Goal: Information Seeking & Learning: Compare options

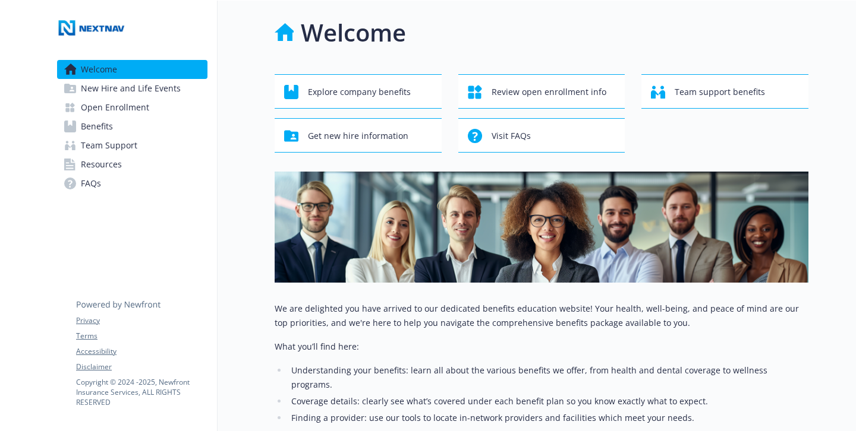
click at [140, 86] on span "New Hire and Life Events" at bounding box center [131, 88] width 100 height 19
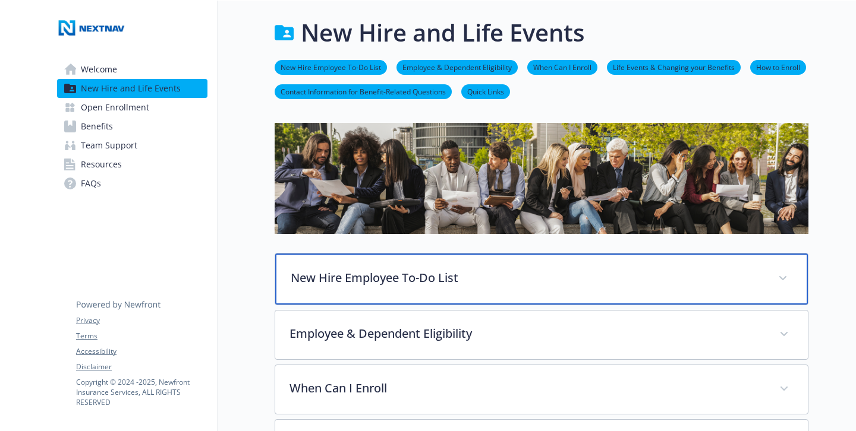
click at [337, 280] on p "New Hire Employee To-Do List" at bounding box center [527, 278] width 473 height 18
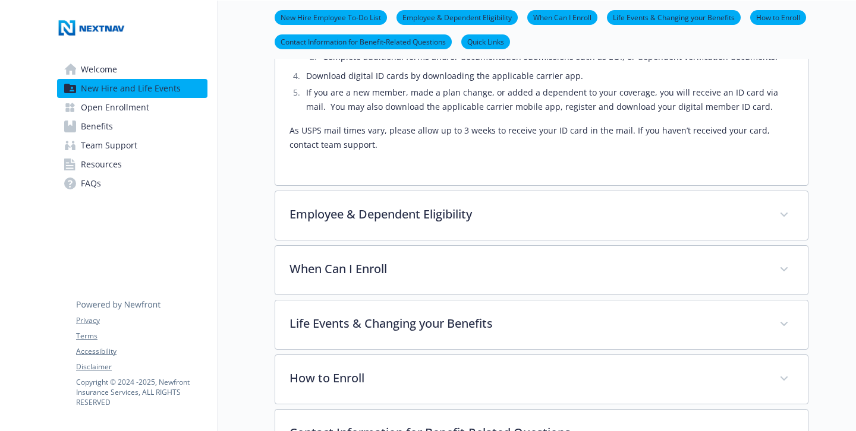
scroll to position [372, 0]
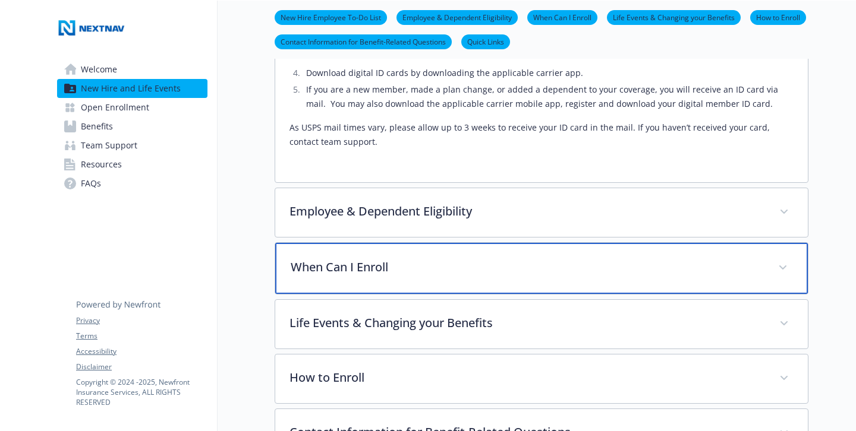
click at [339, 264] on p "When Can I Enroll" at bounding box center [527, 267] width 473 height 18
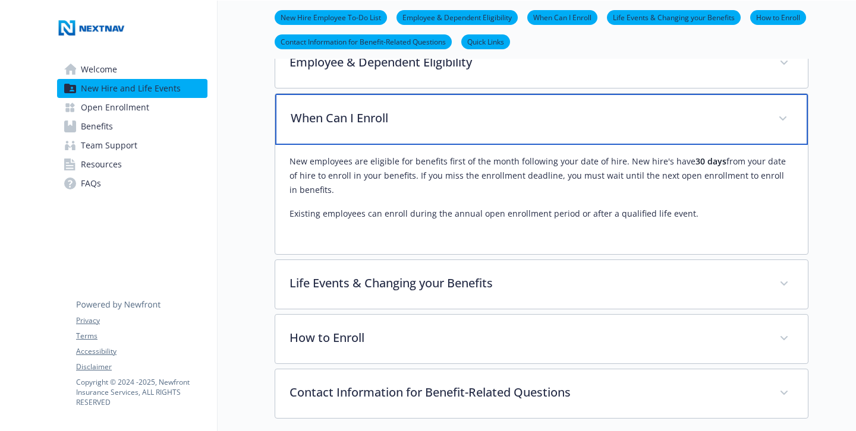
scroll to position [522, 0]
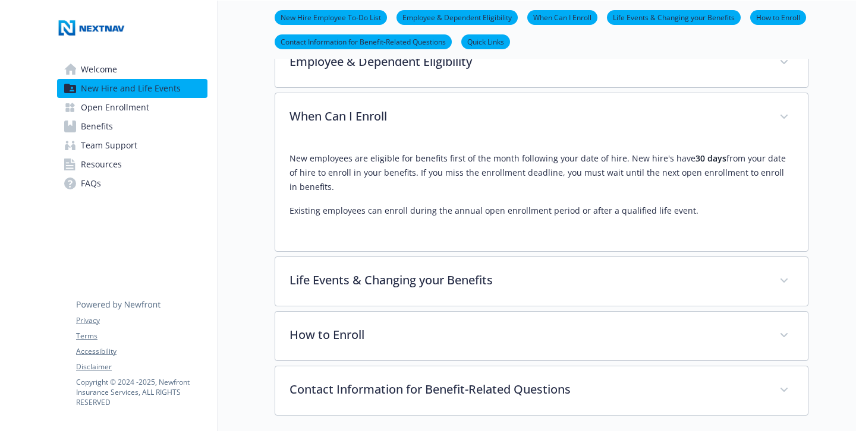
click at [130, 109] on span "Open Enrollment" at bounding box center [115, 107] width 68 height 19
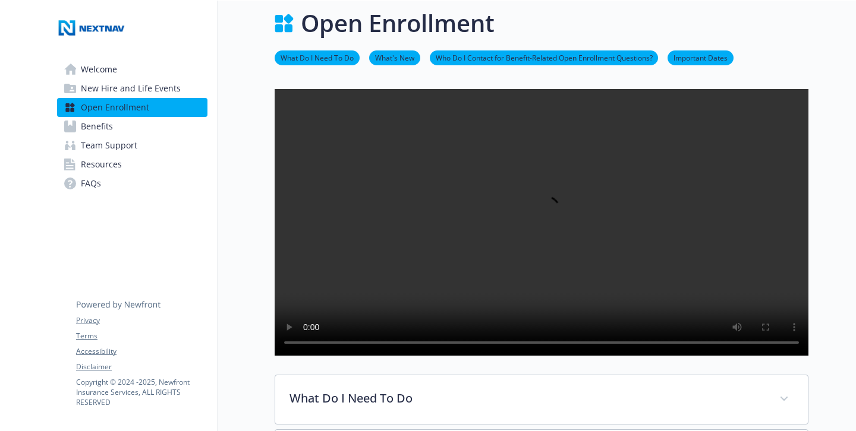
scroll to position [432, 0]
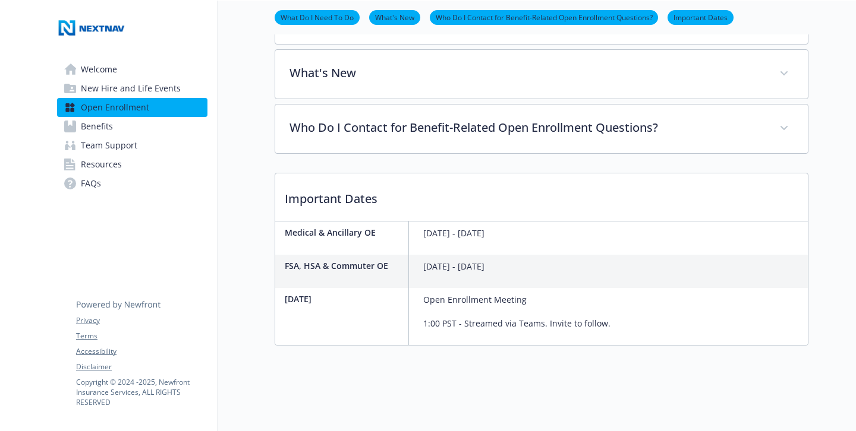
click at [93, 132] on span "Benefits" at bounding box center [97, 126] width 32 height 19
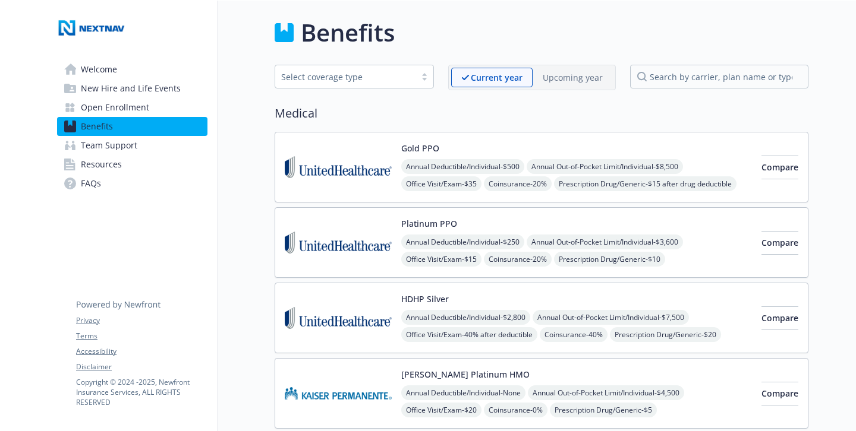
click at [572, 74] on p "Upcoming year" at bounding box center [573, 77] width 60 height 12
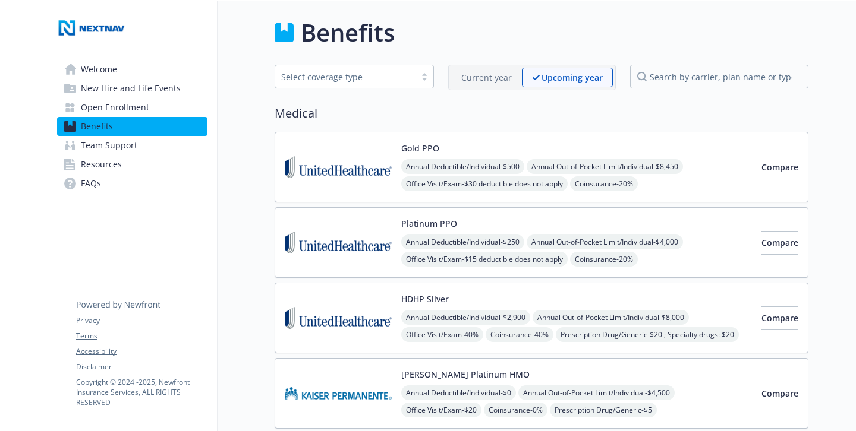
click at [482, 78] on p "Current year" at bounding box center [486, 77] width 51 height 12
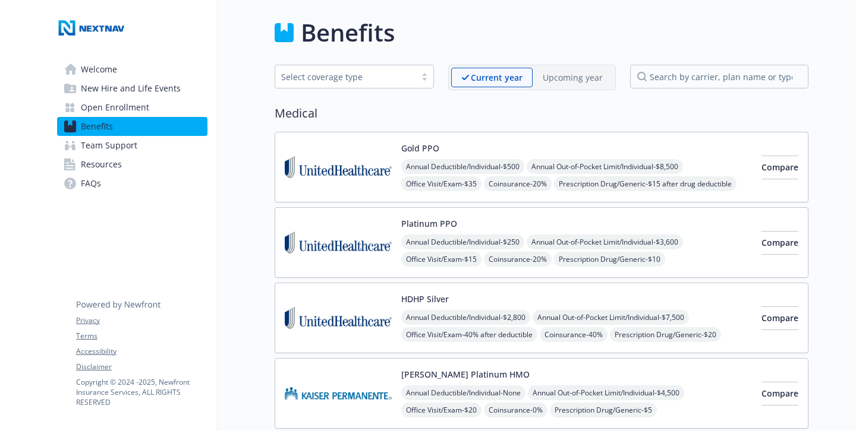
click at [579, 78] on p "Upcoming year" at bounding box center [573, 77] width 60 height 12
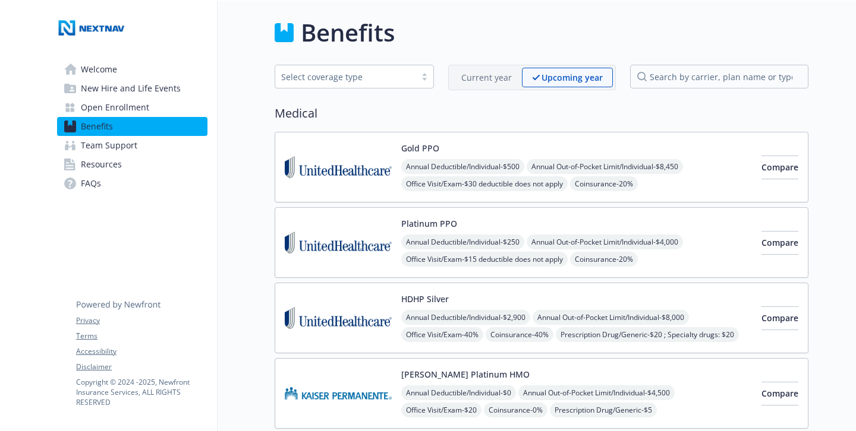
click at [495, 72] on p "Current year" at bounding box center [486, 77] width 51 height 12
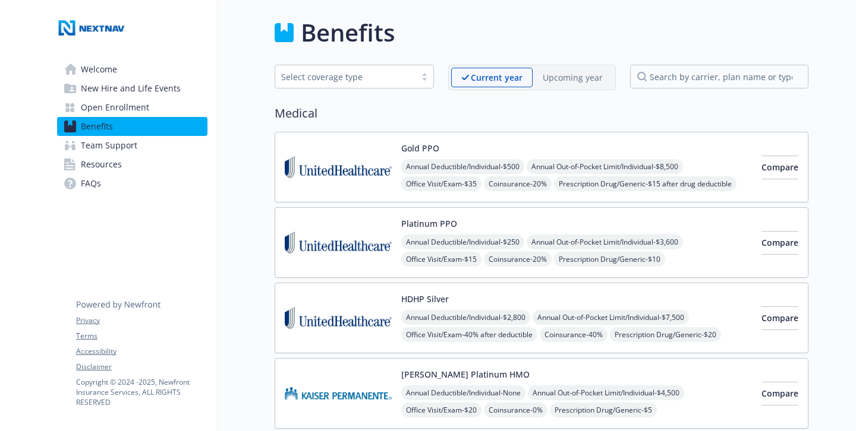
click at [579, 72] on p "Upcoming year" at bounding box center [573, 77] width 60 height 12
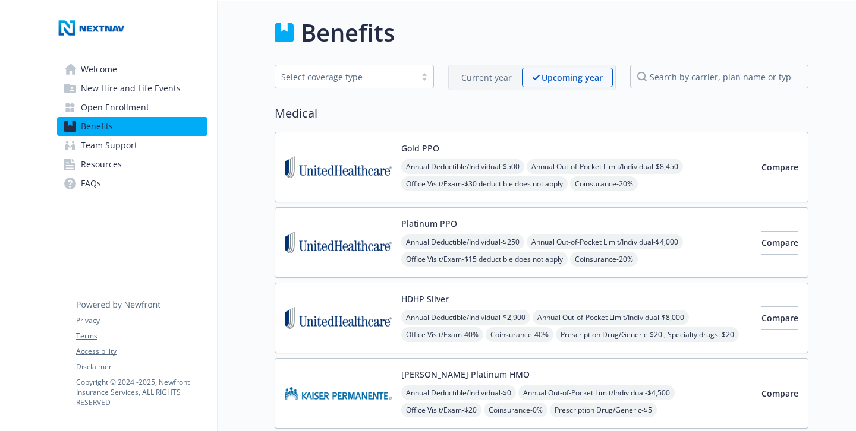
click at [490, 76] on p "Current year" at bounding box center [486, 77] width 51 height 12
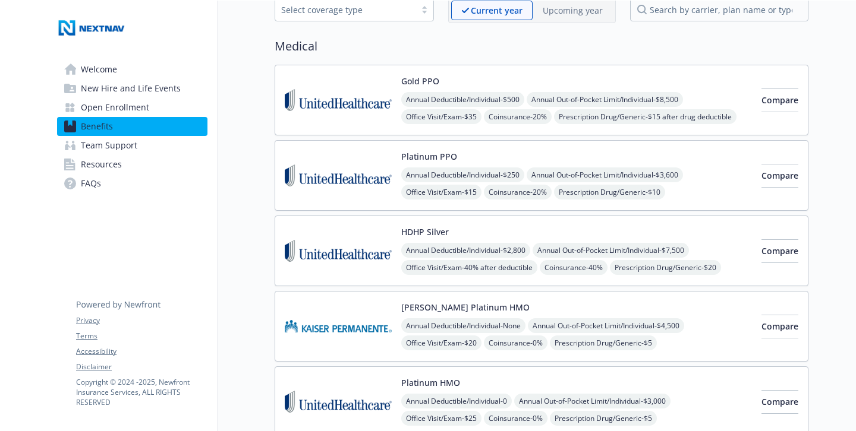
scroll to position [60, 0]
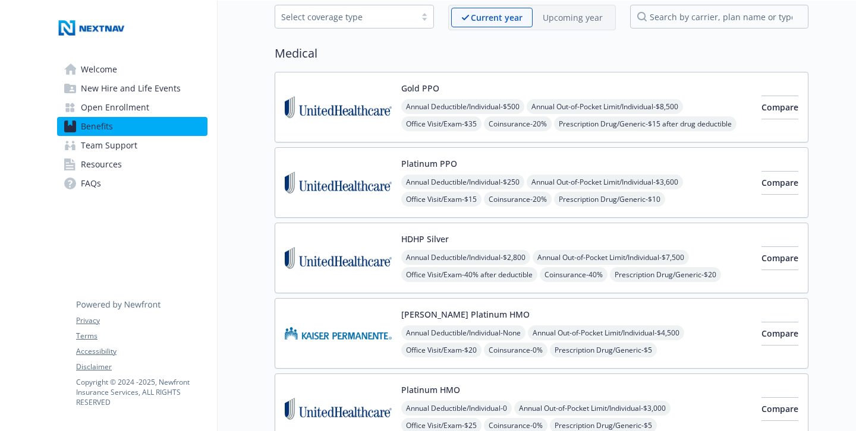
click at [579, 15] on p "Upcoming year" at bounding box center [573, 17] width 60 height 12
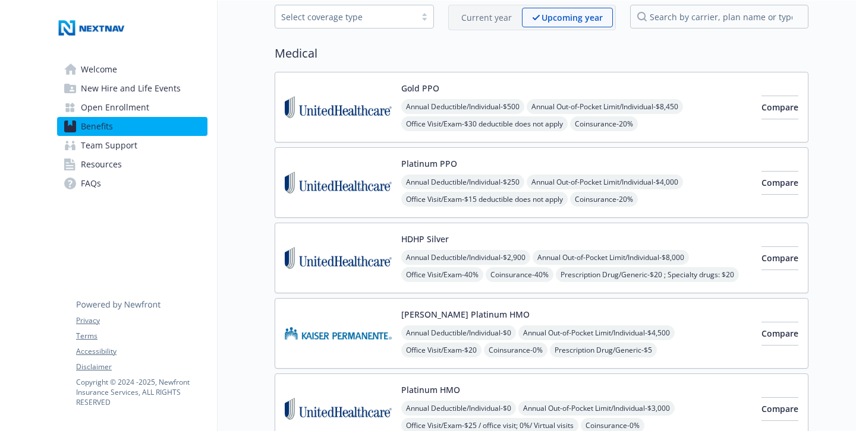
click at [480, 12] on p "Current year" at bounding box center [486, 17] width 51 height 12
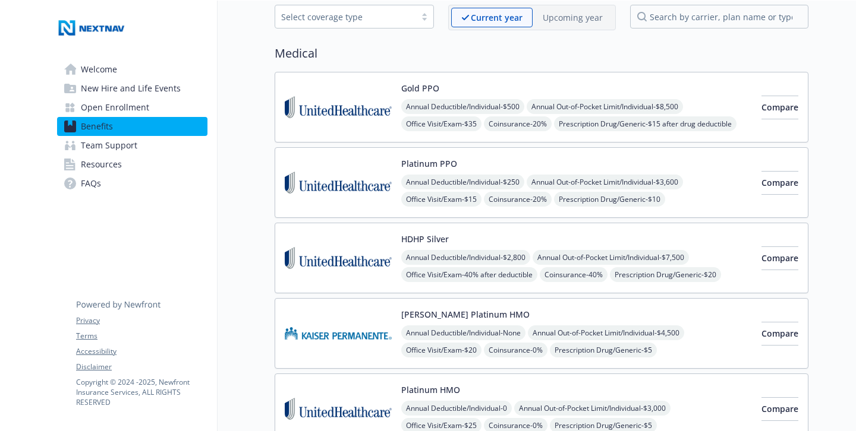
click at [581, 8] on div "Upcoming year" at bounding box center [572, 18] width 80 height 20
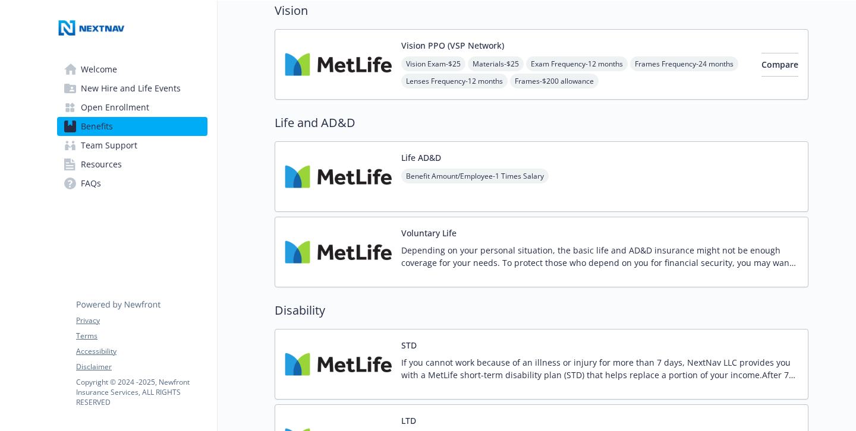
scroll to position [706, 0]
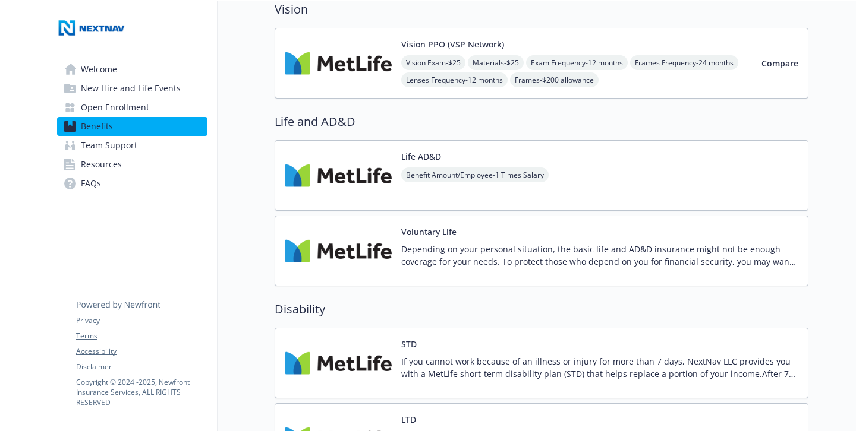
click at [614, 273] on div "Depending on your personal situation, the basic life and AD&D insurance might n…" at bounding box center [599, 259] width 397 height 33
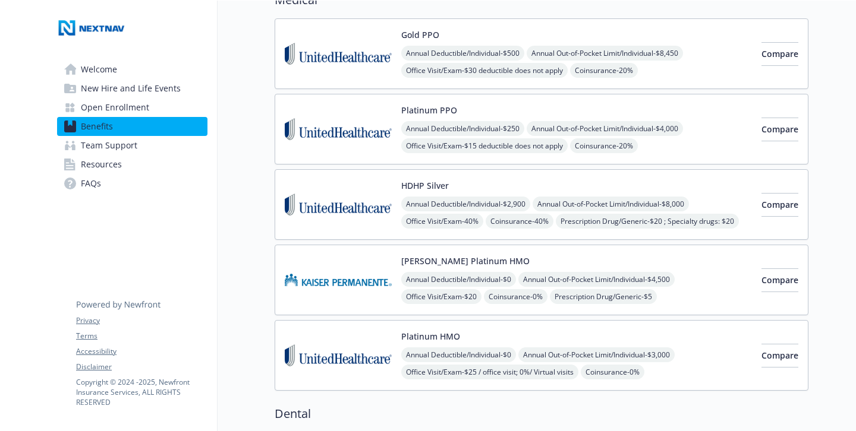
scroll to position [111, 0]
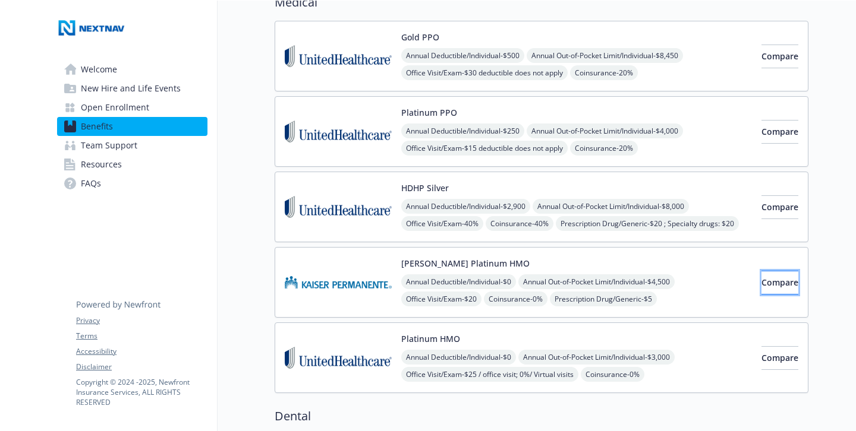
click at [762, 281] on span "Compare" at bounding box center [779, 282] width 37 height 11
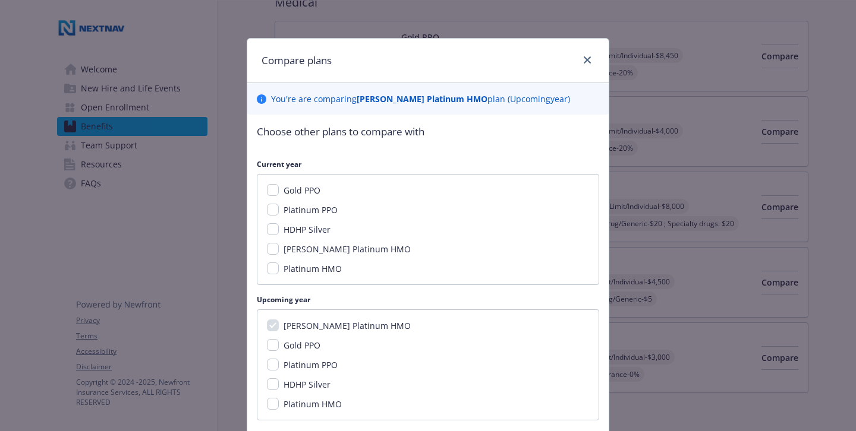
scroll to position [75, 0]
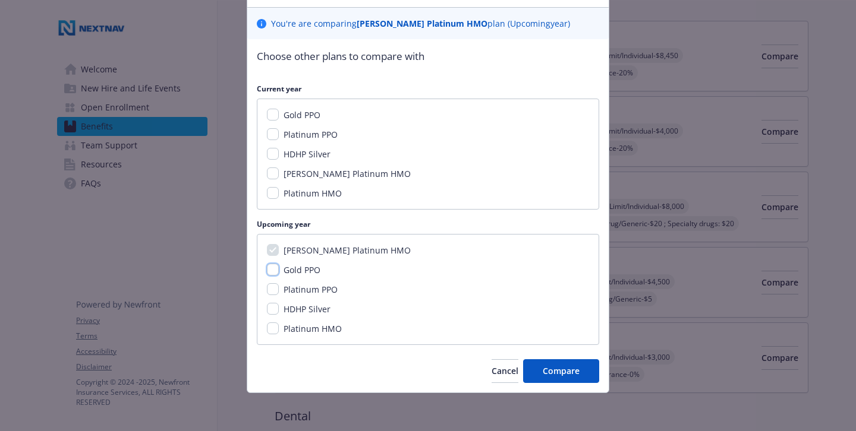
click at [269, 270] on input "Gold PPO" at bounding box center [273, 270] width 12 height 12
checkbox input "false"
click at [269, 296] on div "[PERSON_NAME] Platinum HMO Gold PPO Platinum PPO HDHP Silver Platinum HMO" at bounding box center [428, 289] width 342 height 111
click at [269, 291] on input "Platinum PPO" at bounding box center [273, 289] width 12 height 12
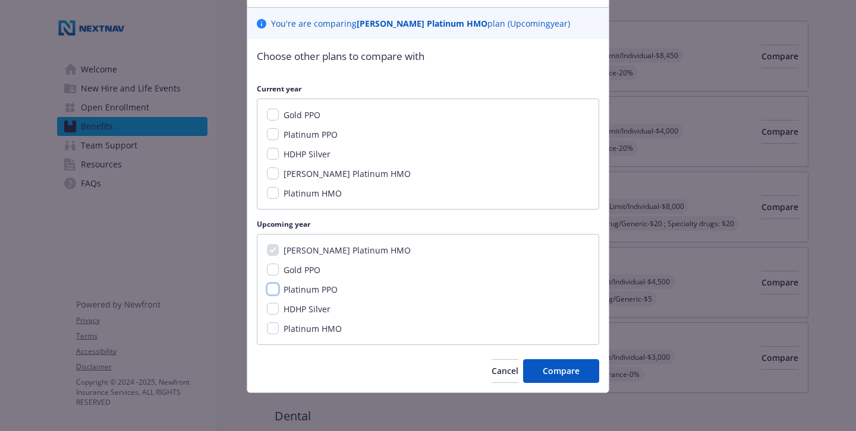
checkbox input "true"
click at [269, 314] on input "HDHP Silver" at bounding box center [273, 309] width 12 height 12
checkbox input "true"
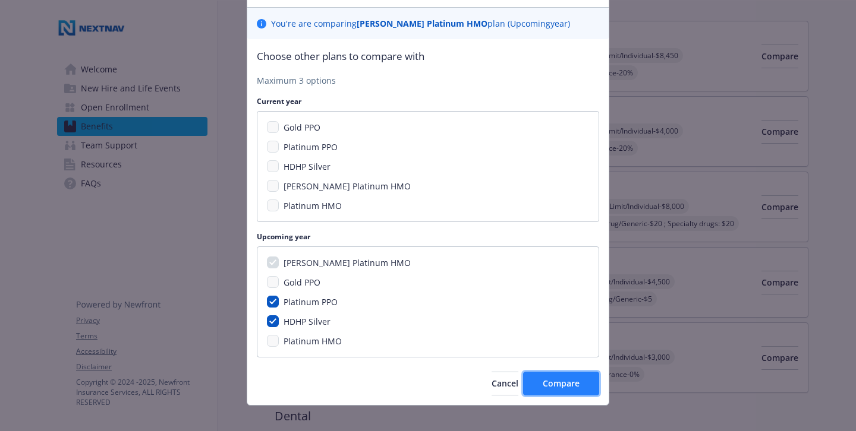
click at [572, 387] on span "Compare" at bounding box center [561, 383] width 37 height 11
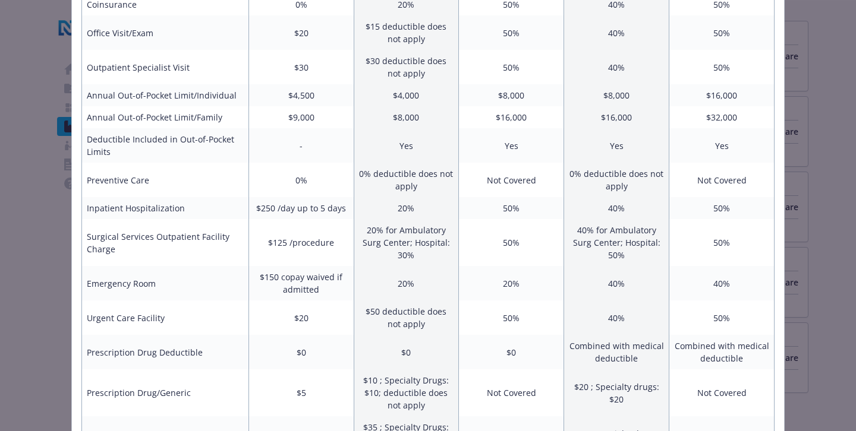
scroll to position [0, 0]
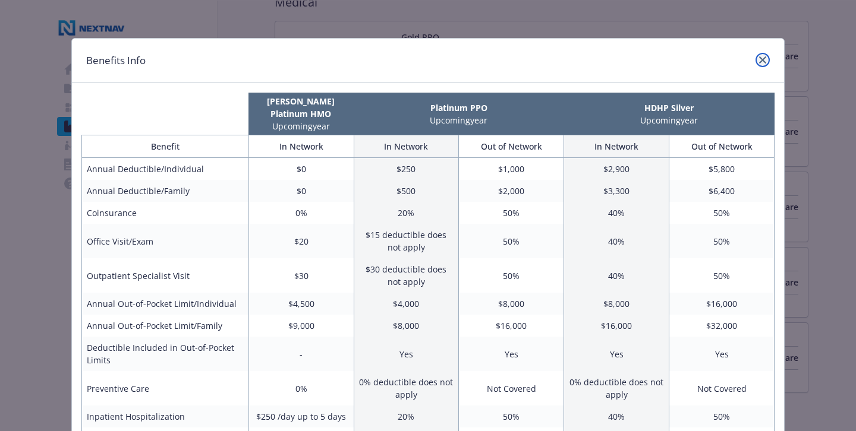
click at [761, 61] on icon "close" at bounding box center [762, 59] width 7 height 7
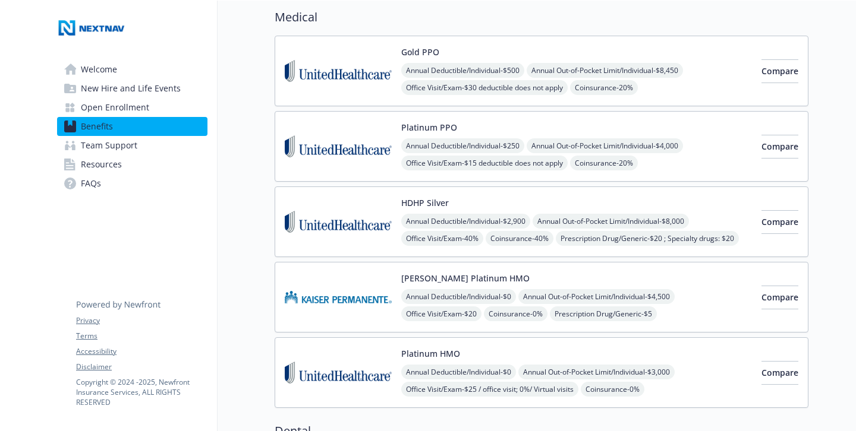
scroll to position [95, 0]
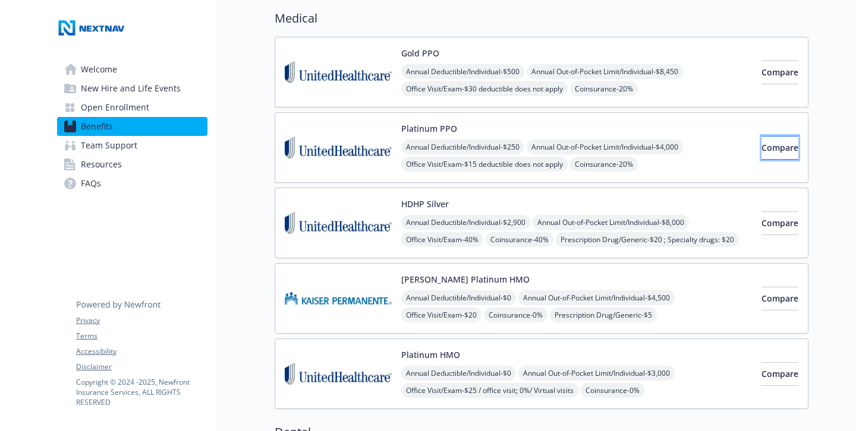
click at [761, 143] on span "Compare" at bounding box center [779, 147] width 37 height 11
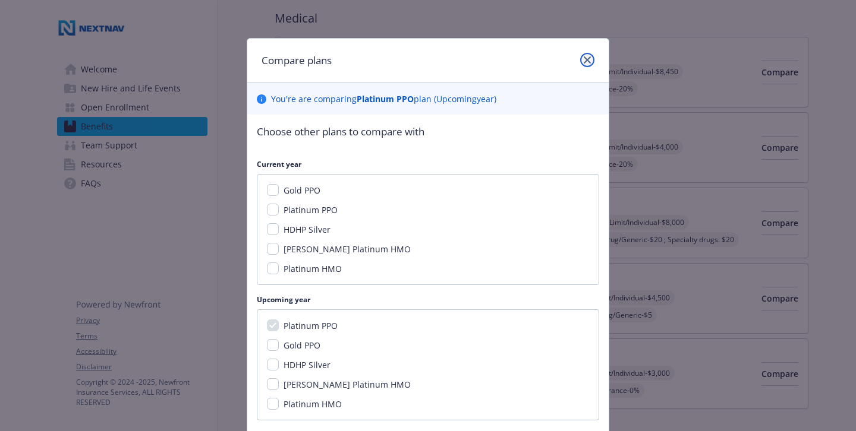
click at [585, 65] on link "close" at bounding box center [587, 60] width 14 height 14
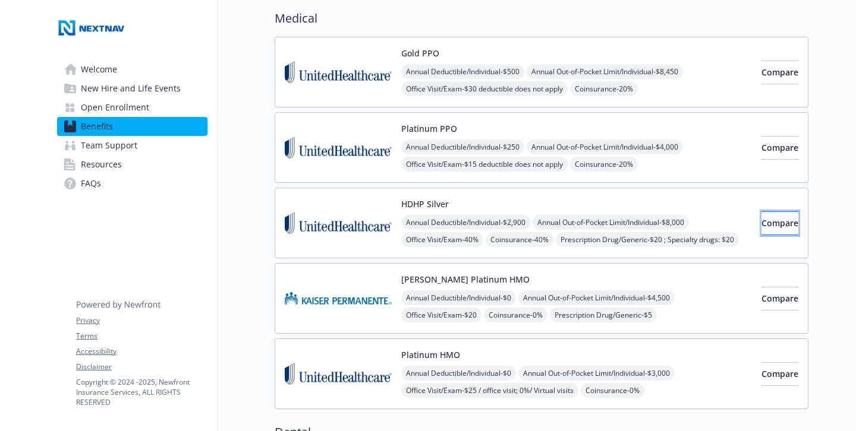
click at [761, 220] on span "Compare" at bounding box center [779, 222] width 37 height 11
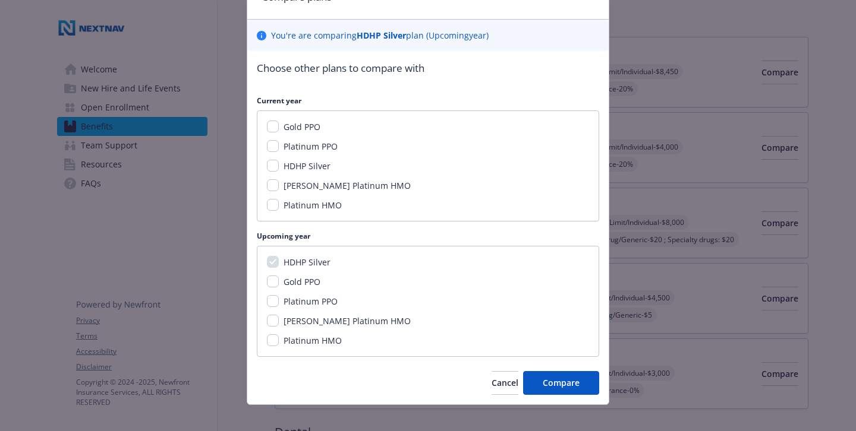
scroll to position [64, 0]
click at [271, 162] on input "HDHP Silver" at bounding box center [273, 165] width 12 height 12
checkbox input "true"
click at [562, 384] on span "Compare" at bounding box center [561, 382] width 37 height 11
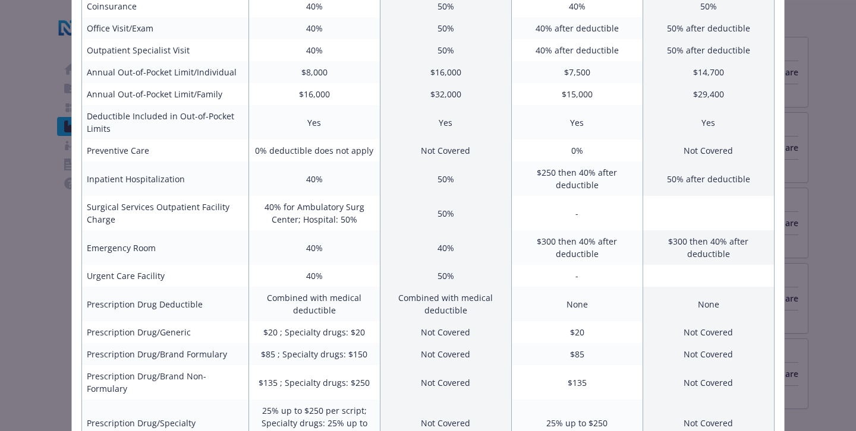
scroll to position [0, 0]
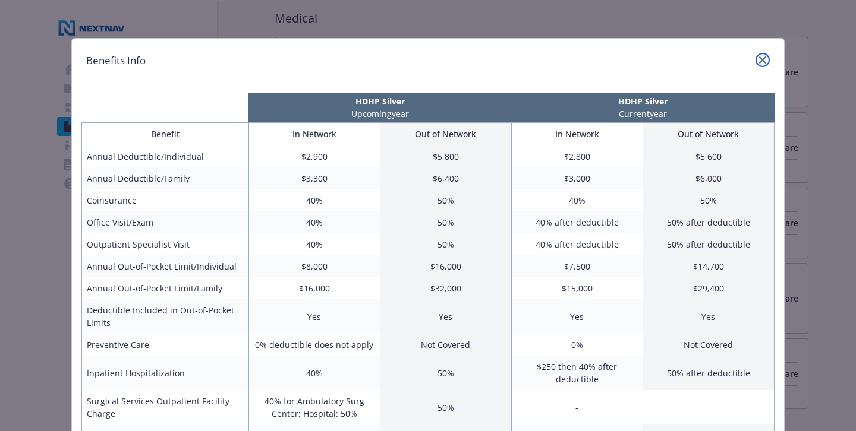
click at [759, 63] on icon "close" at bounding box center [762, 59] width 7 height 7
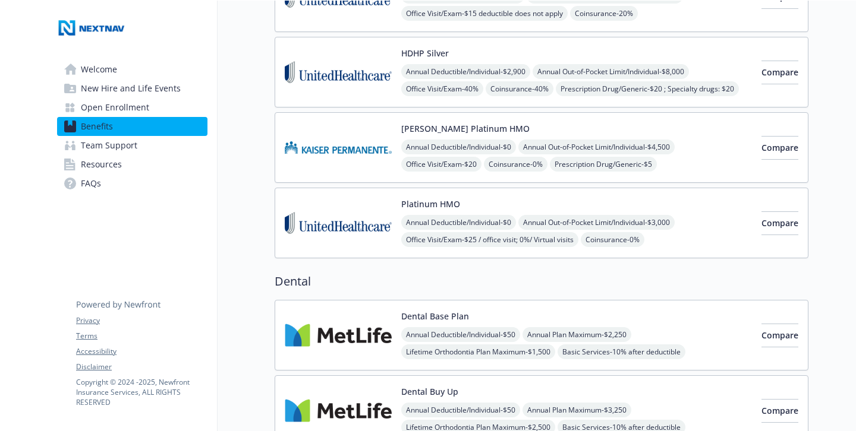
scroll to position [247, 0]
click at [770, 144] on span "Compare" at bounding box center [779, 146] width 37 height 11
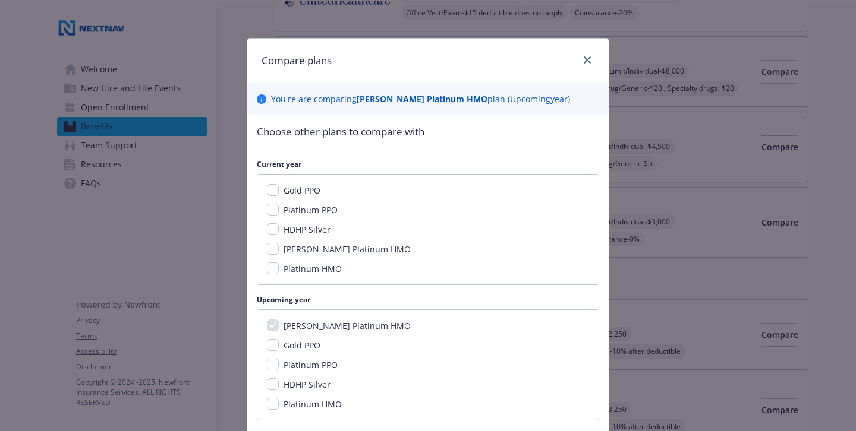
click at [269, 255] on div "[PERSON_NAME] Platinum HMO" at bounding box center [428, 249] width 322 height 12
click at [267, 245] on input "[PERSON_NAME] Platinum HMO" at bounding box center [273, 249] width 12 height 12
checkbox input "true"
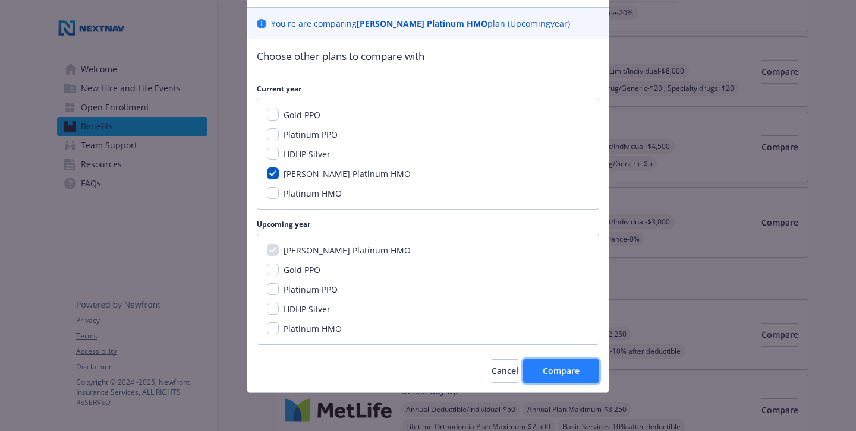
click at [549, 370] on span "Compare" at bounding box center [561, 370] width 37 height 11
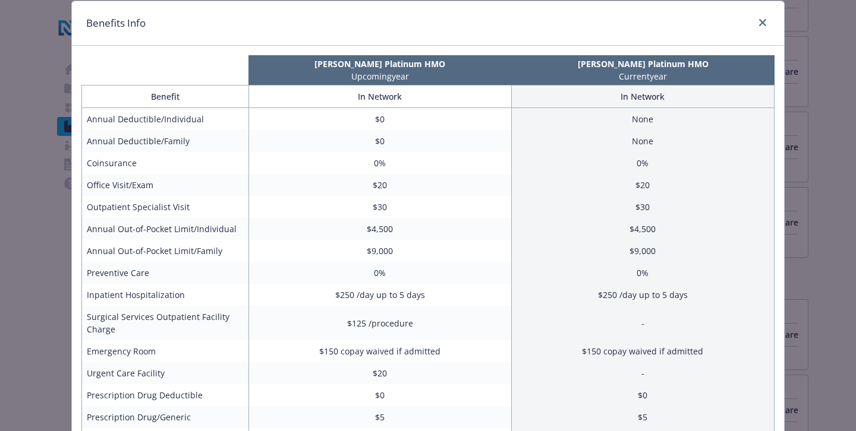
scroll to position [0, 0]
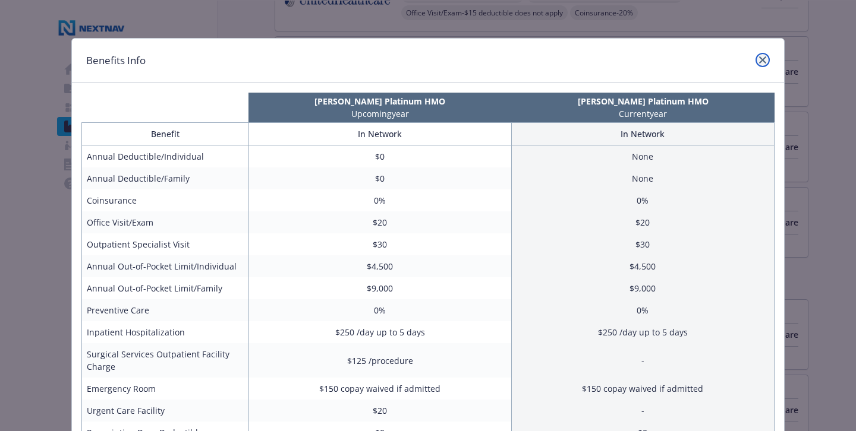
click at [759, 61] on icon "close" at bounding box center [762, 59] width 7 height 7
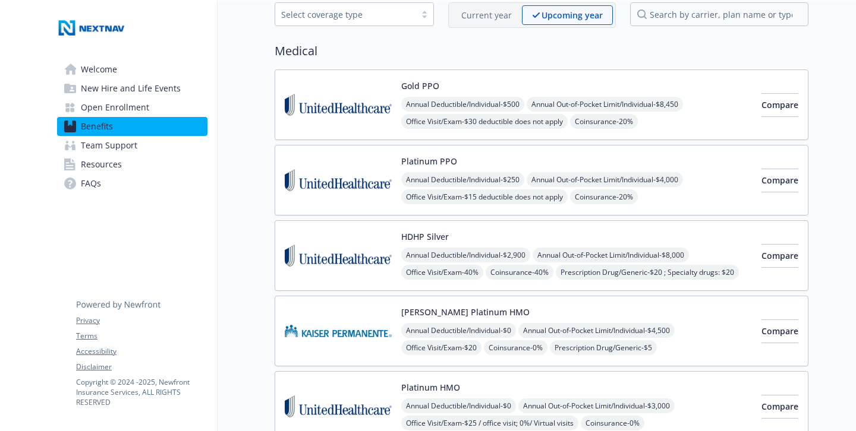
scroll to position [50, 0]
